Goal: Check status: Check status

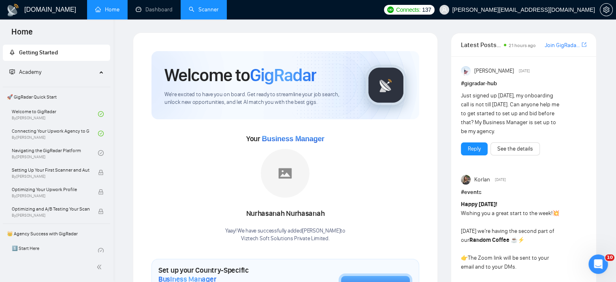
click at [213, 11] on link "Scanner" at bounding box center [204, 9] width 30 height 7
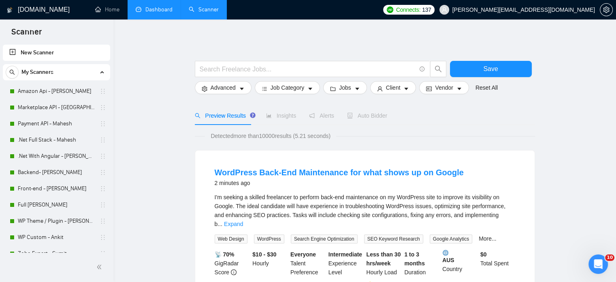
click at [148, 12] on link "Dashboard" at bounding box center [154, 9] width 37 height 7
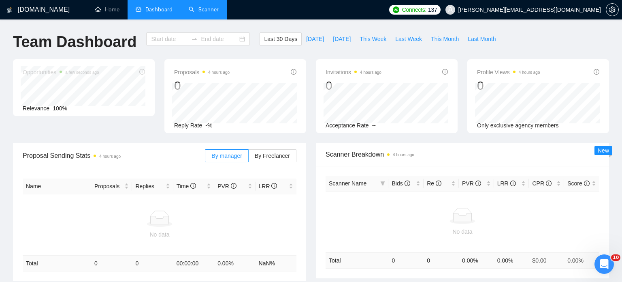
type input "2025-08-24"
type input "2025-09-23"
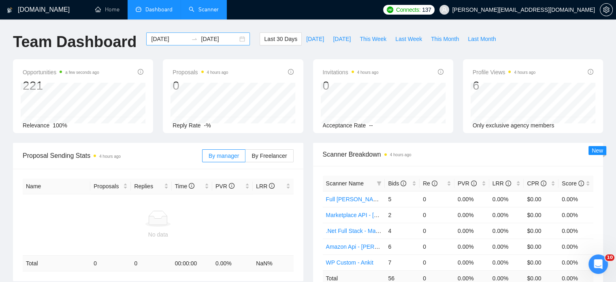
click at [236, 41] on div "2025-08-24 2025-09-23" at bounding box center [198, 38] width 104 height 13
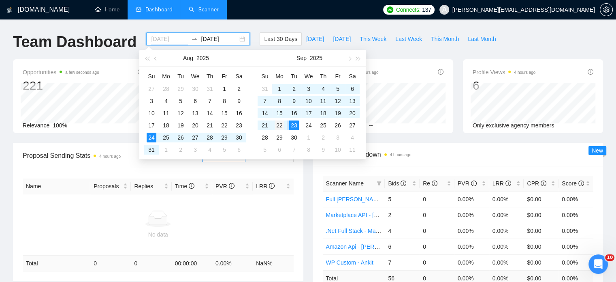
type input "2025-09-22"
click at [280, 124] on div "22" at bounding box center [280, 125] width 10 height 10
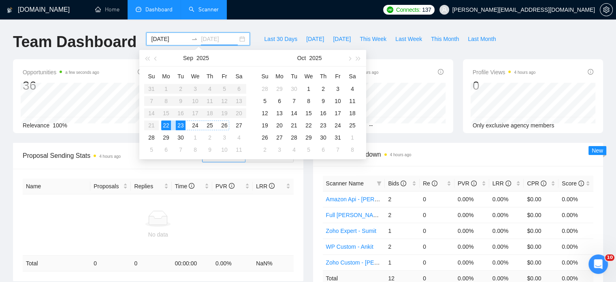
type input "2025-09-23"
click at [180, 121] on div "23" at bounding box center [181, 125] width 10 height 10
